Goal: Unclear: Browse casually

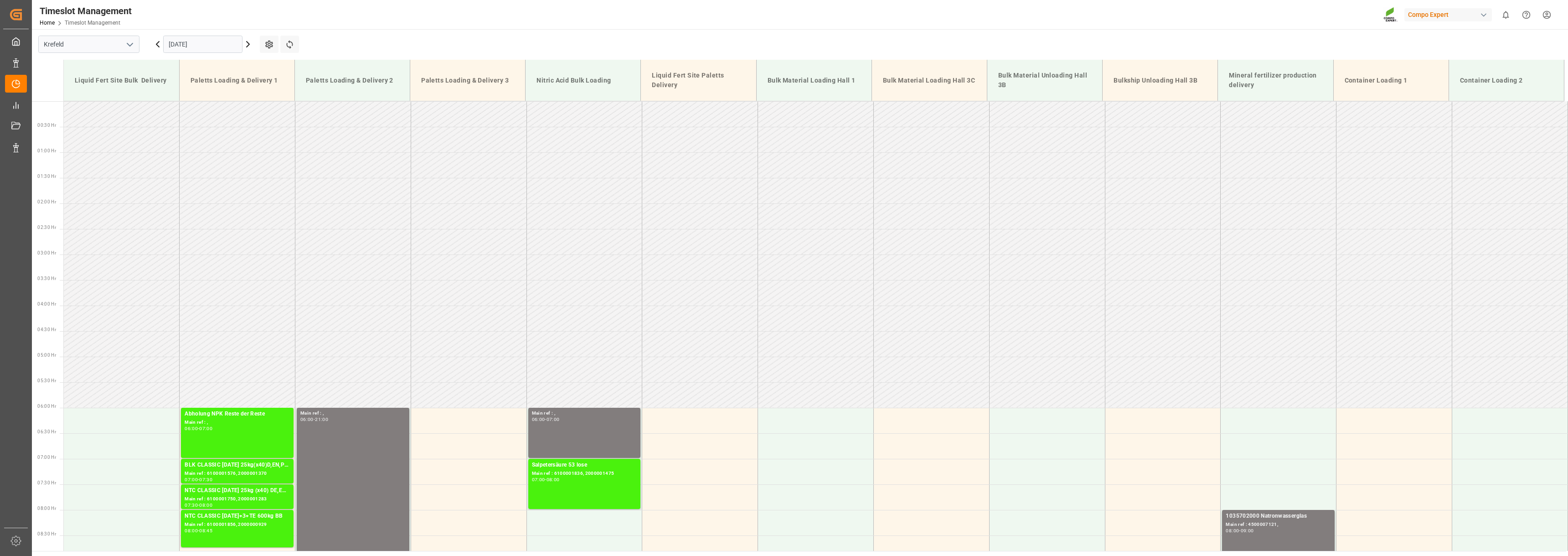
scroll to position [229, 0]
